Goal: Check status: Check status

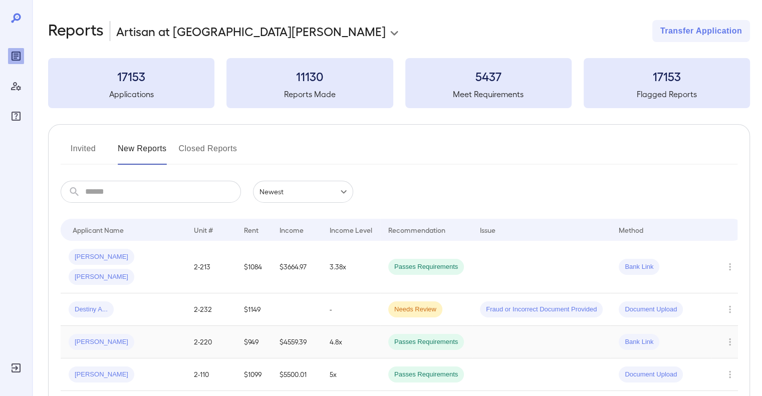
click at [84, 338] on span "[PERSON_NAME]" at bounding box center [102, 343] width 66 height 10
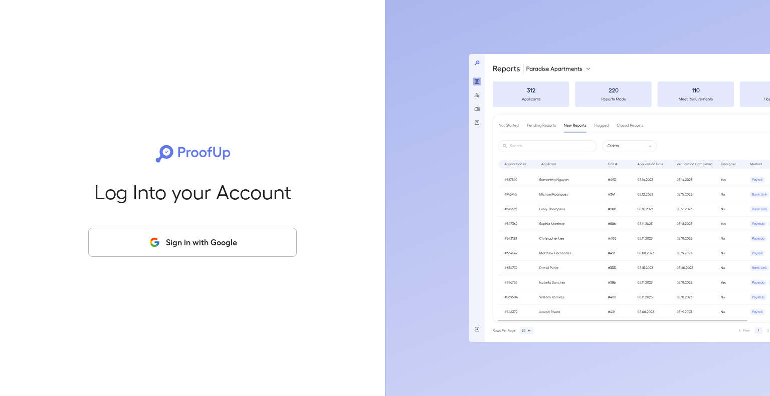
click at [178, 242] on button "Sign in with Google" at bounding box center [192, 242] width 208 height 29
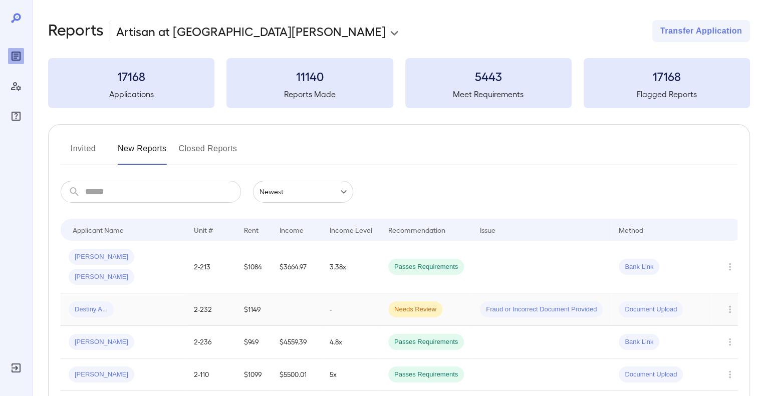
click at [89, 305] on span "Destiny A..." at bounding box center [91, 310] width 45 height 10
